Goal: Check status: Check status

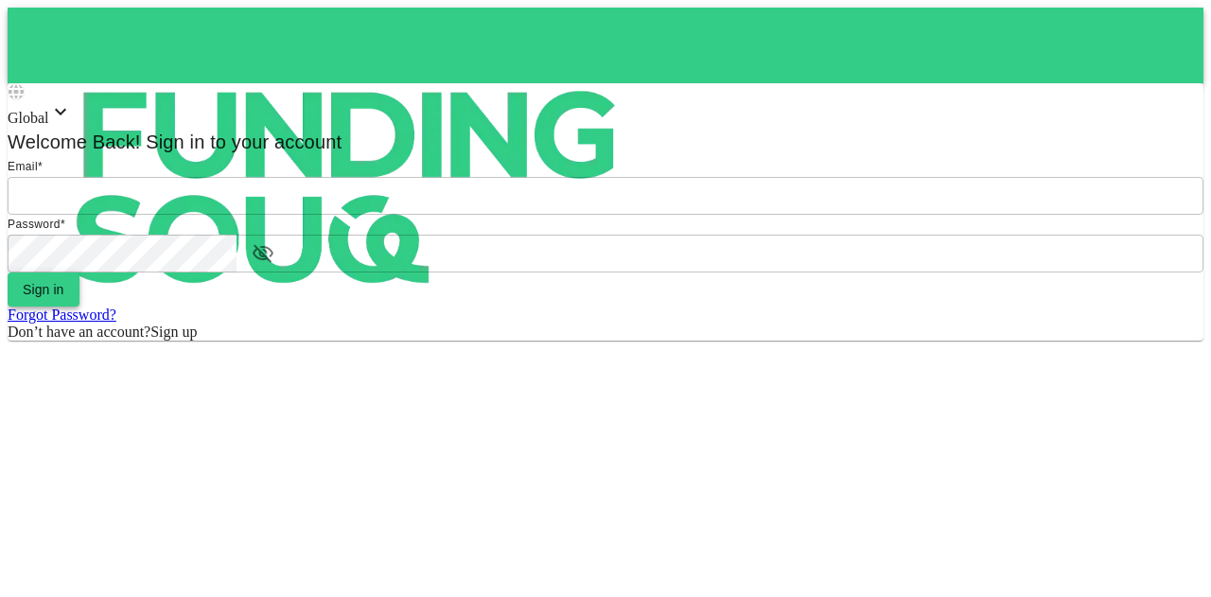
type input "mohanad.y.yasin@hotmail.com"
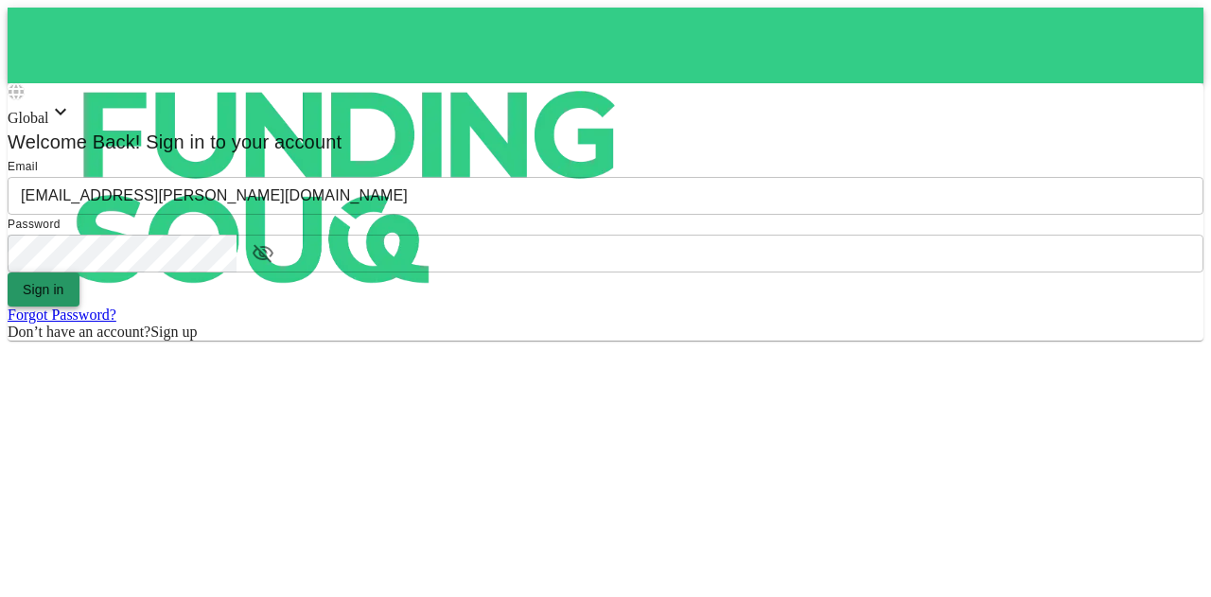
click at [80, 307] on button "Sign in" at bounding box center [44, 290] width 72 height 34
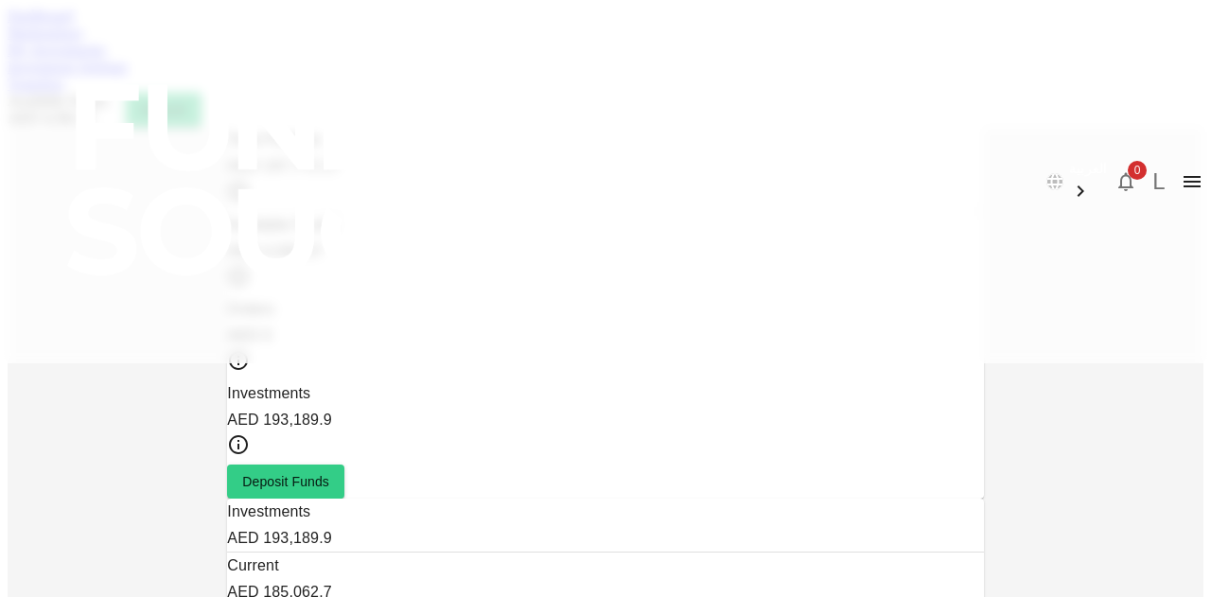
click at [83, 41] on link "Marketplace" at bounding box center [46, 33] width 76 height 16
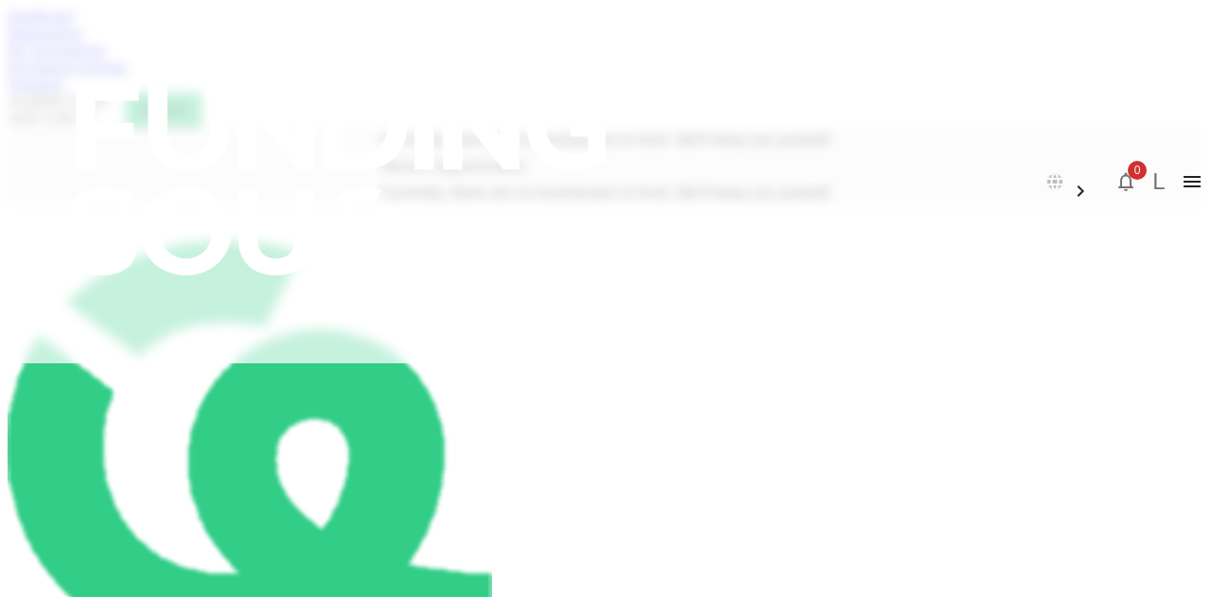
click at [106, 58] on link "My Investments" at bounding box center [57, 50] width 98 height 16
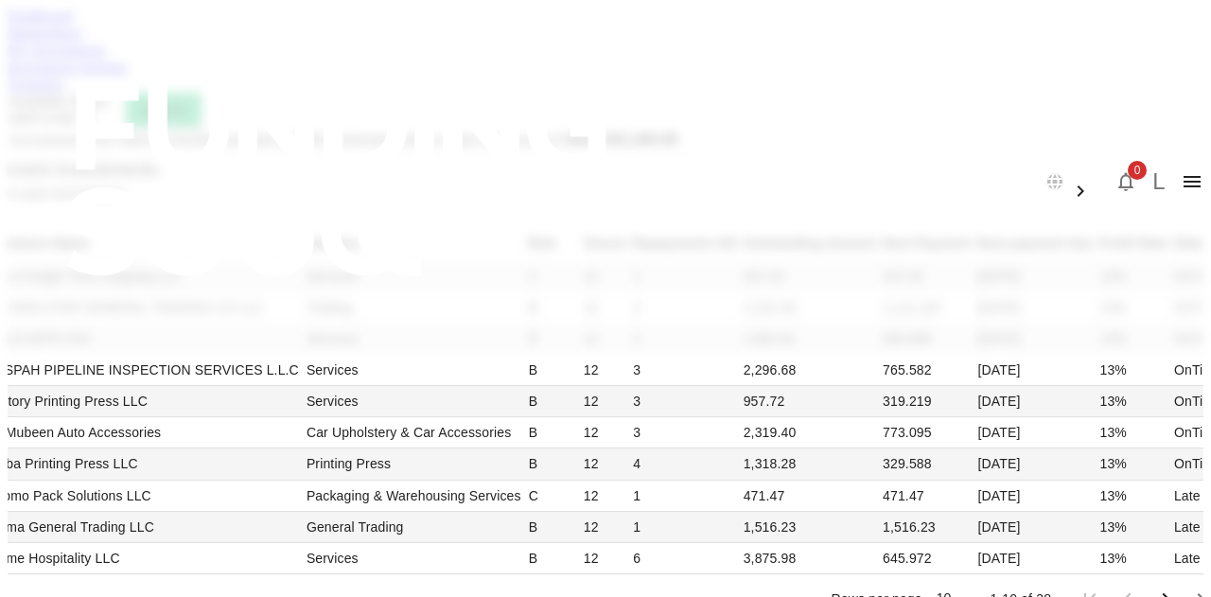
scroll to position [473, 0]
click at [841, 469] on li "50" at bounding box center [850, 486] width 56 height 34
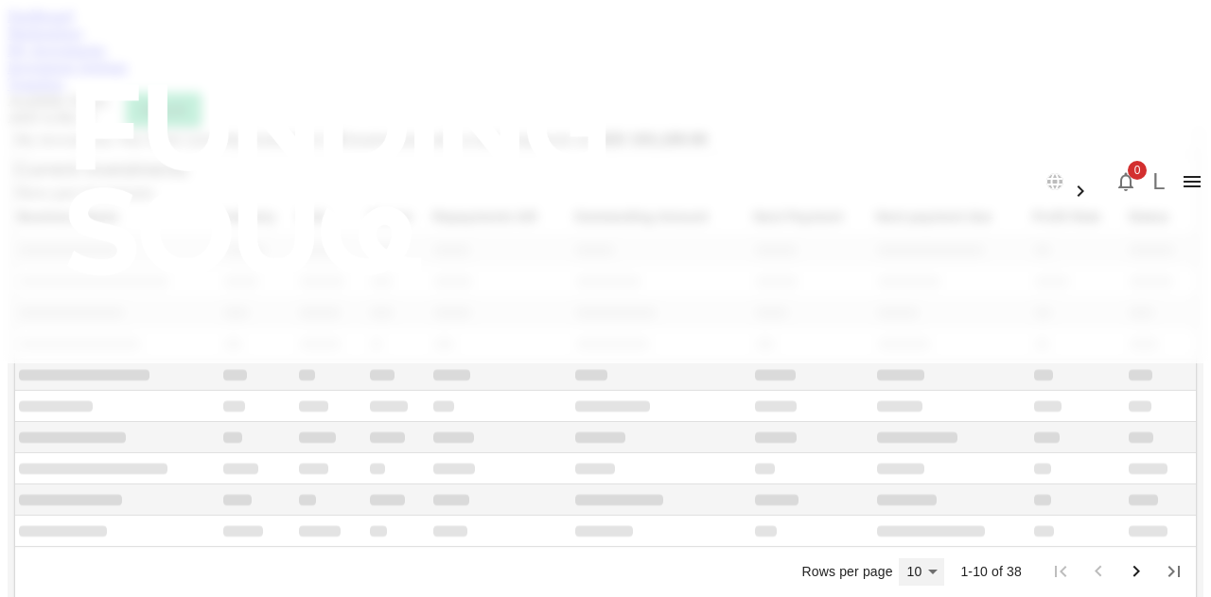
type input "50"
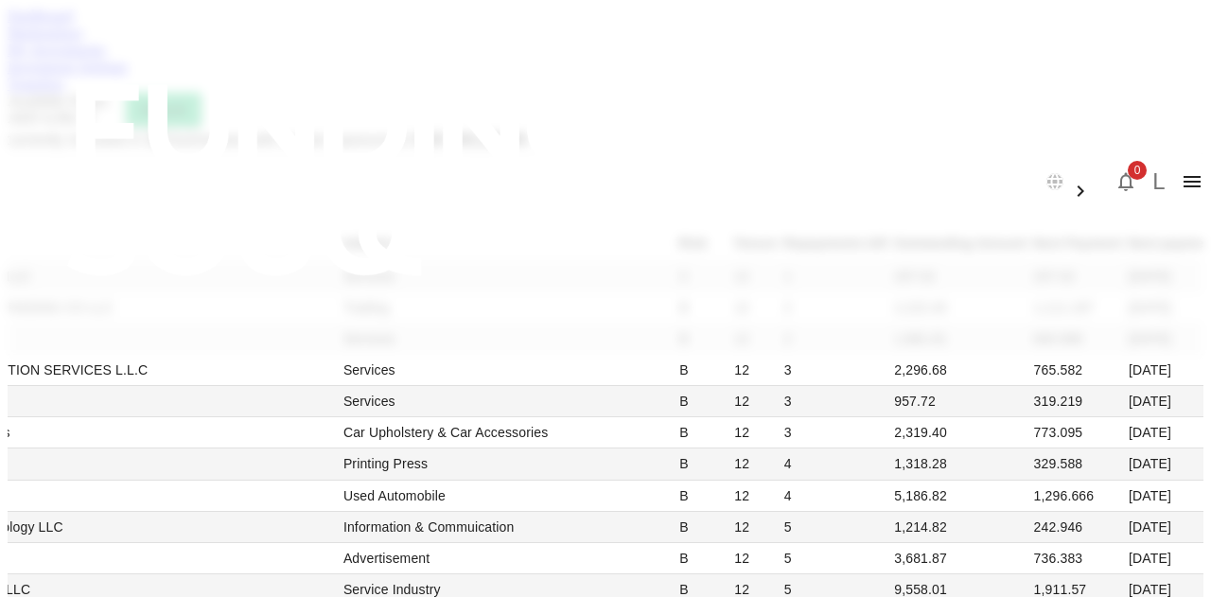
scroll to position [2177, 0]
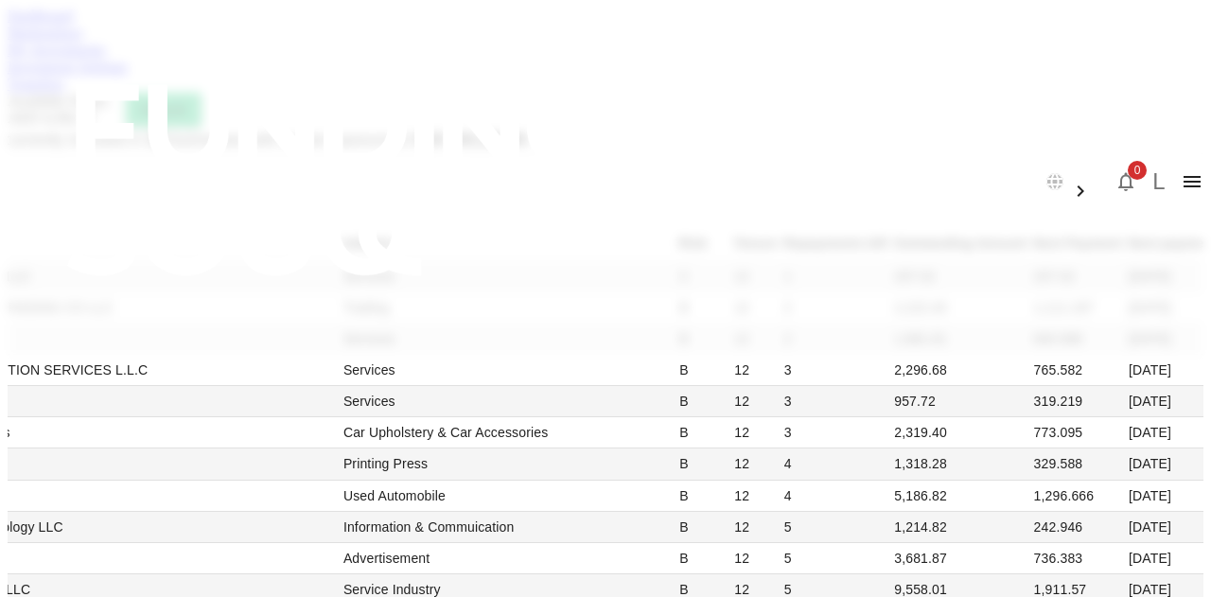
scroll to position [2234, 0]
click at [73, 24] on link "Dashboard" at bounding box center [40, 16] width 65 height 16
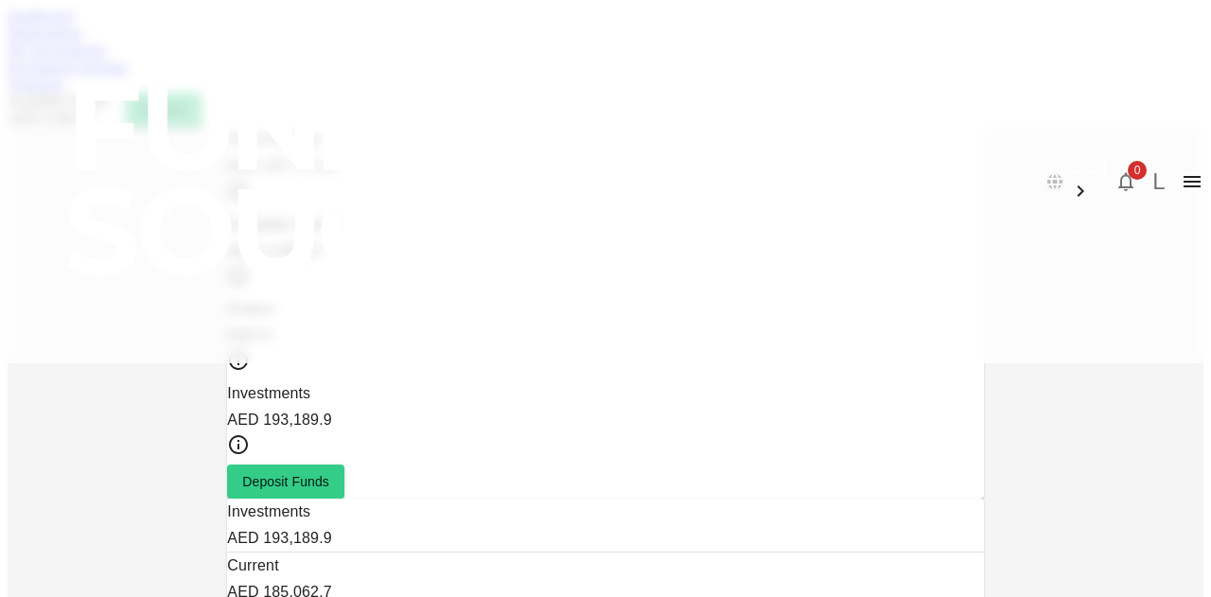
click at [381, 113] on div "Dashboard Marketplace My Investments Investment Settings Transfers Available Fu…" at bounding box center [606, 67] width 1196 height 119
click at [106, 58] on link "My Investments" at bounding box center [57, 50] width 98 height 16
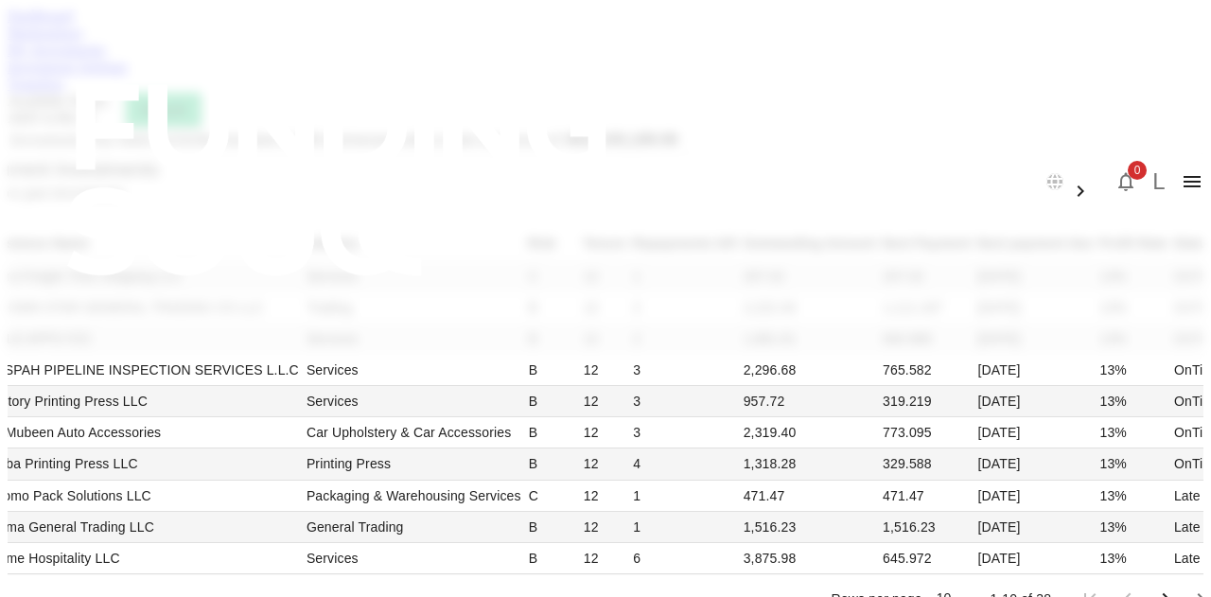
click at [73, 24] on link "Dashboard" at bounding box center [40, 16] width 65 height 16
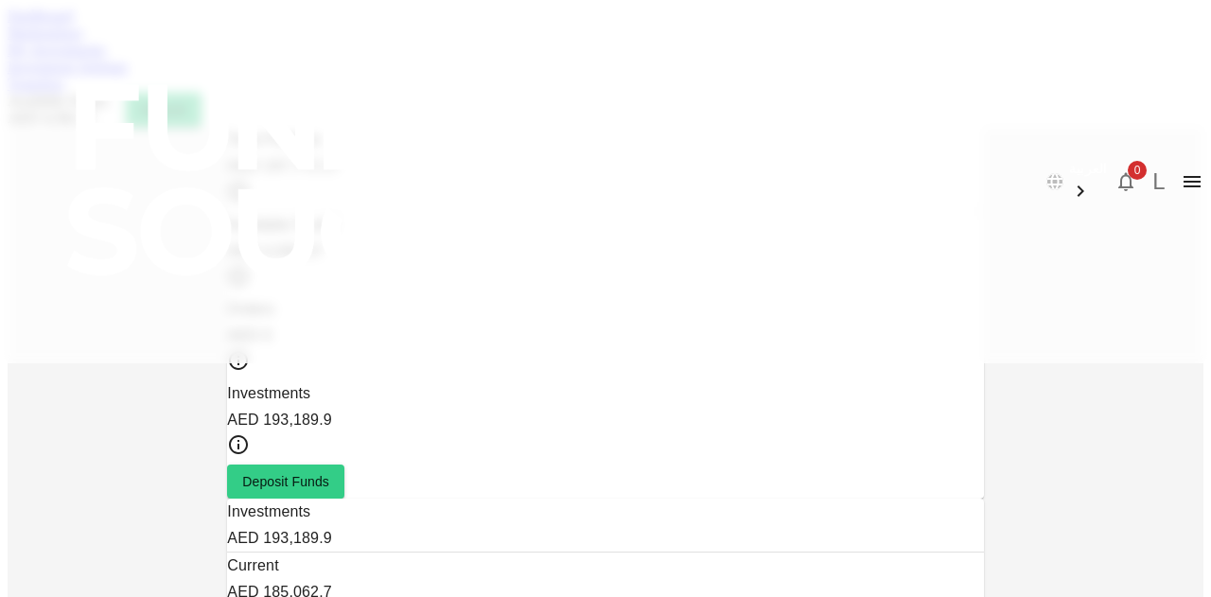
scroll to position [186, 0]
